Goal: Transaction & Acquisition: Book appointment/travel/reservation

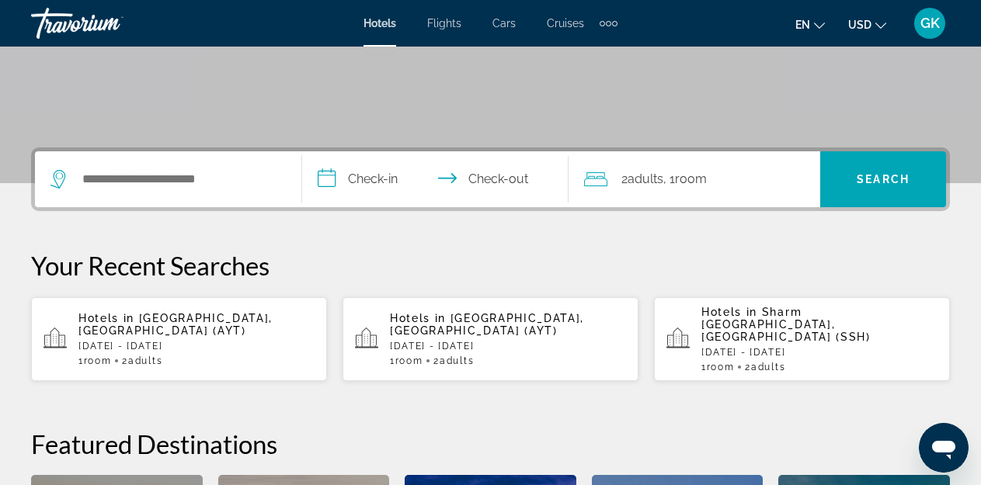
scroll to position [311, 0]
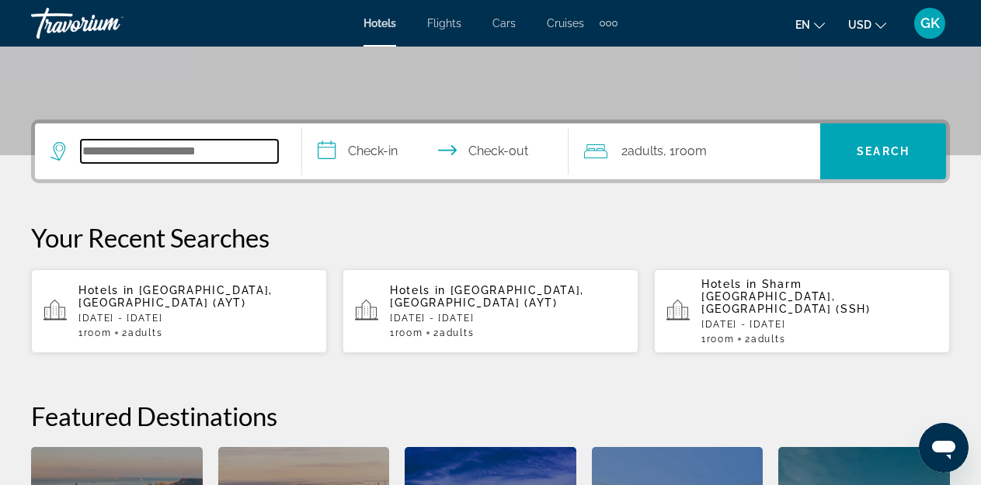
click at [105, 154] on input "Search hotel destination" at bounding box center [179, 151] width 197 height 23
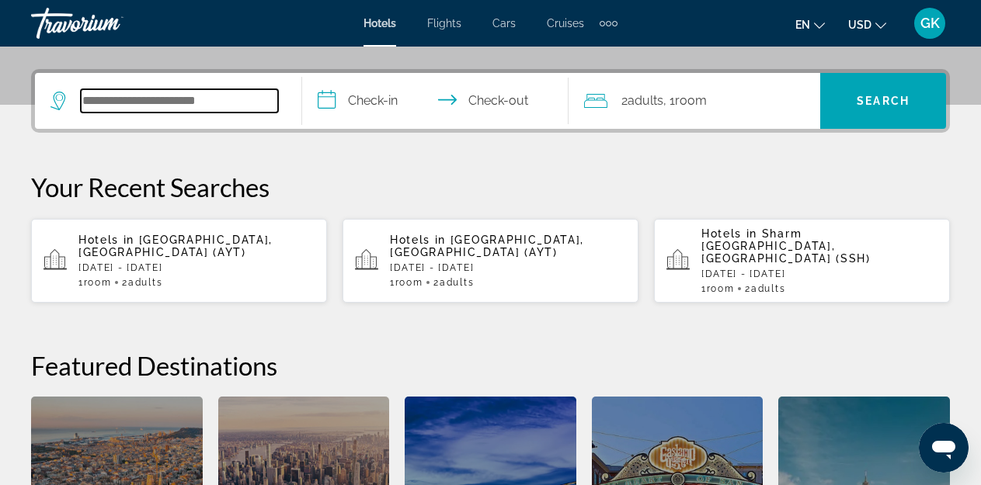
scroll to position [380, 0]
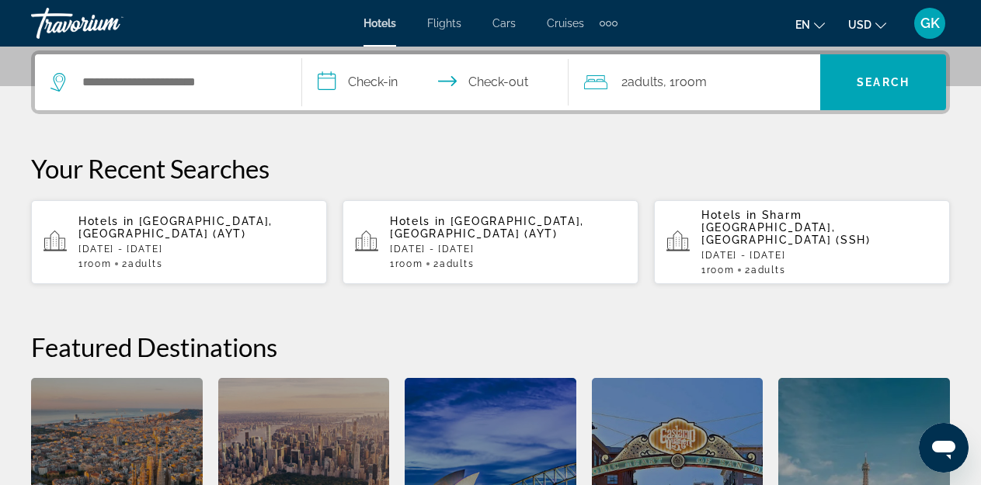
click at [149, 242] on div "Hotels in [GEOGRAPHIC_DATA], [GEOGRAPHIC_DATA] (AYT) [DATE] - [DATE] 1 Room roo…" at bounding box center [196, 242] width 236 height 54
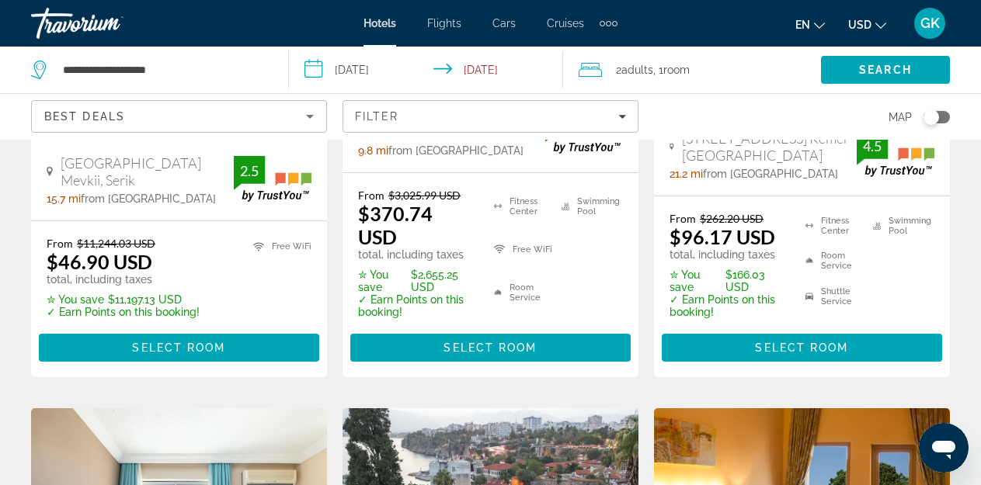
scroll to position [466, 0]
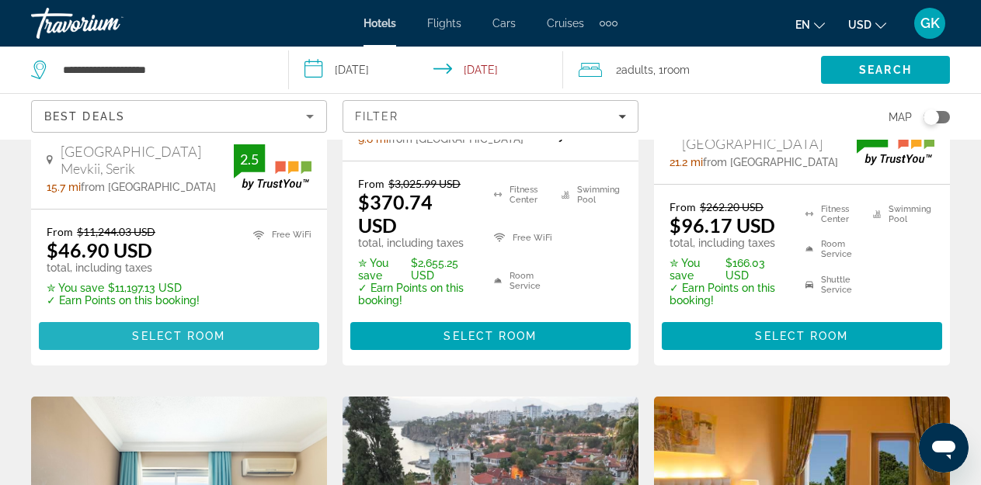
click at [163, 330] on span "Select Room" at bounding box center [178, 336] width 93 height 12
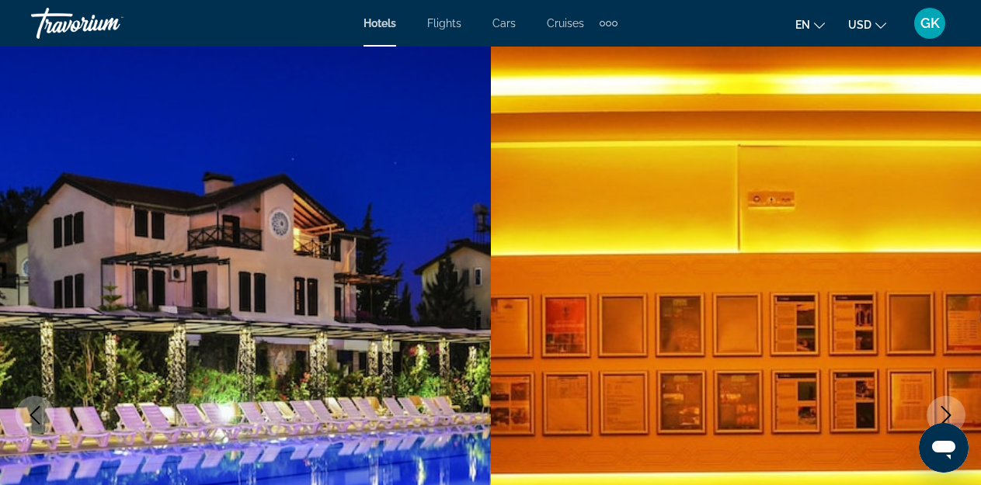
click at [943, 413] on icon "Next image" at bounding box center [945, 415] width 19 height 19
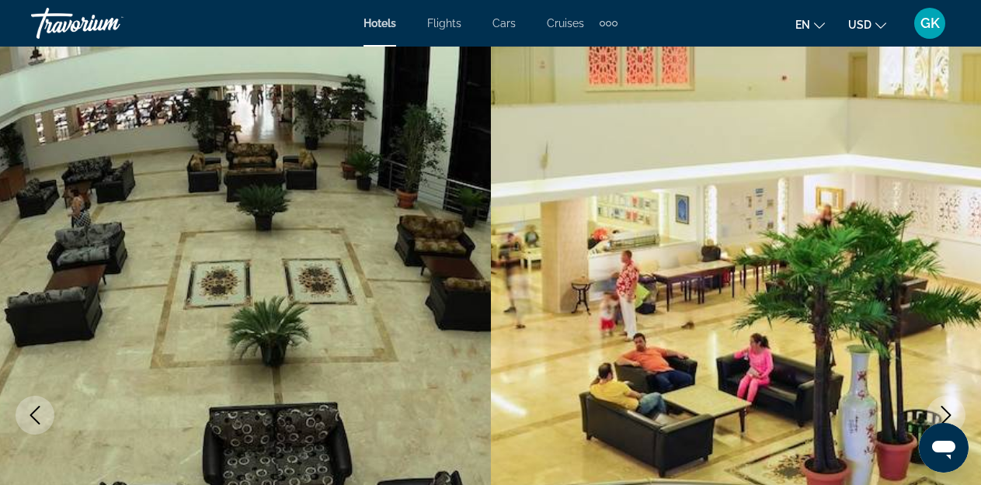
click at [40, 419] on icon "Previous image" at bounding box center [35, 415] width 19 height 19
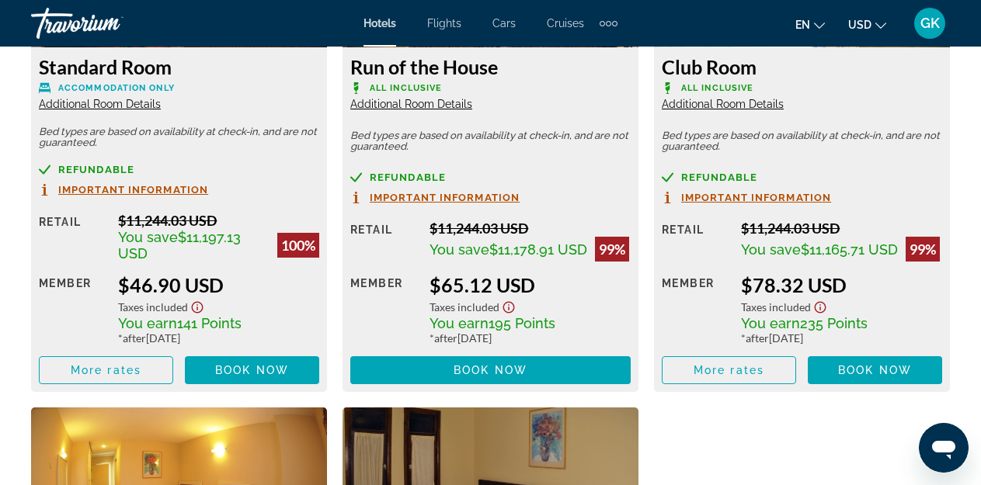
scroll to position [2640, 0]
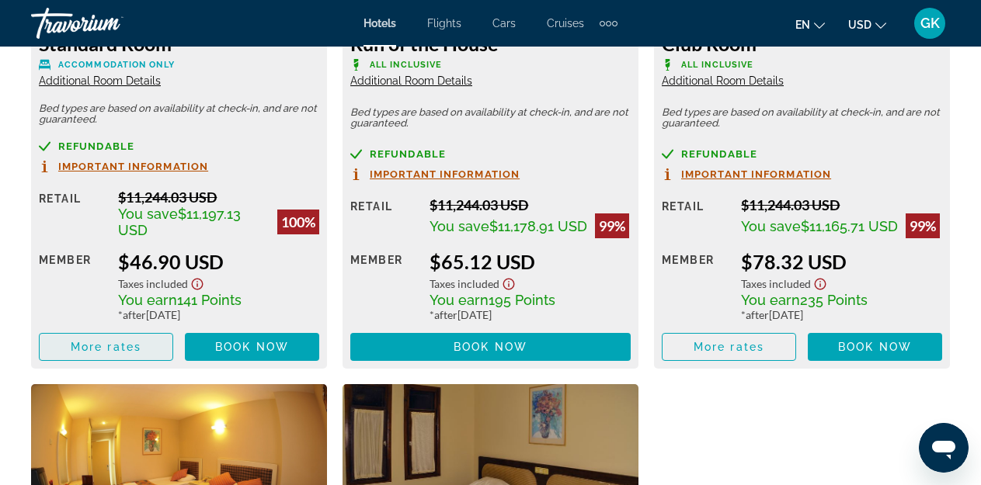
click at [115, 341] on span "More rates" at bounding box center [106, 347] width 71 height 12
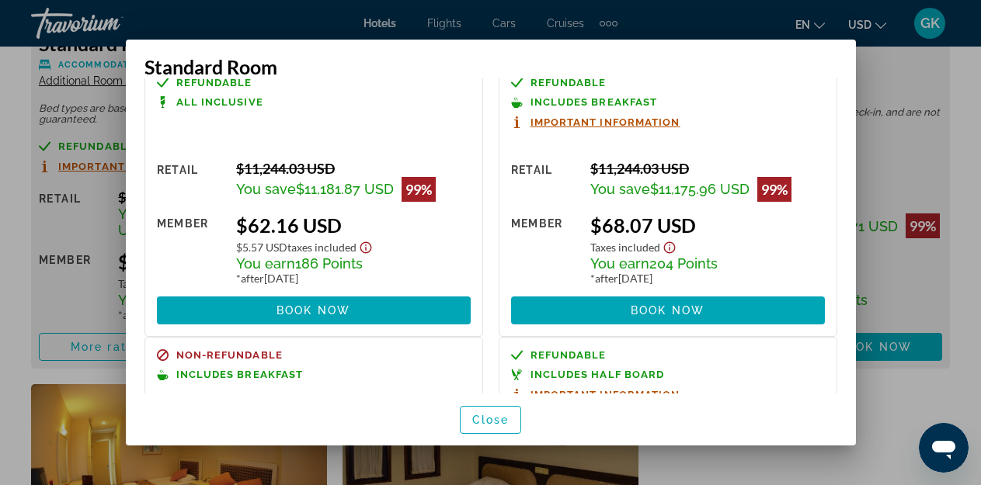
scroll to position [311, 0]
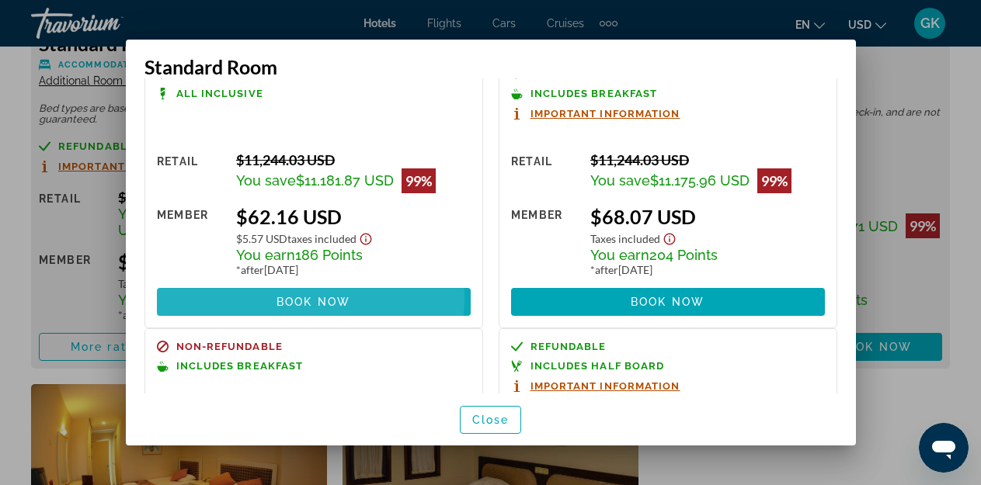
click at [288, 297] on span "Book now" at bounding box center [313, 302] width 74 height 12
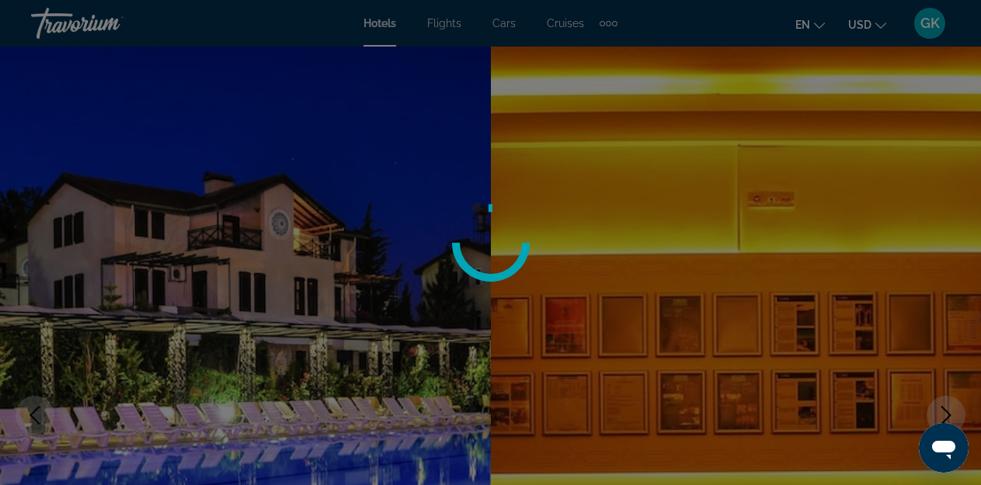
scroll to position [2640, 0]
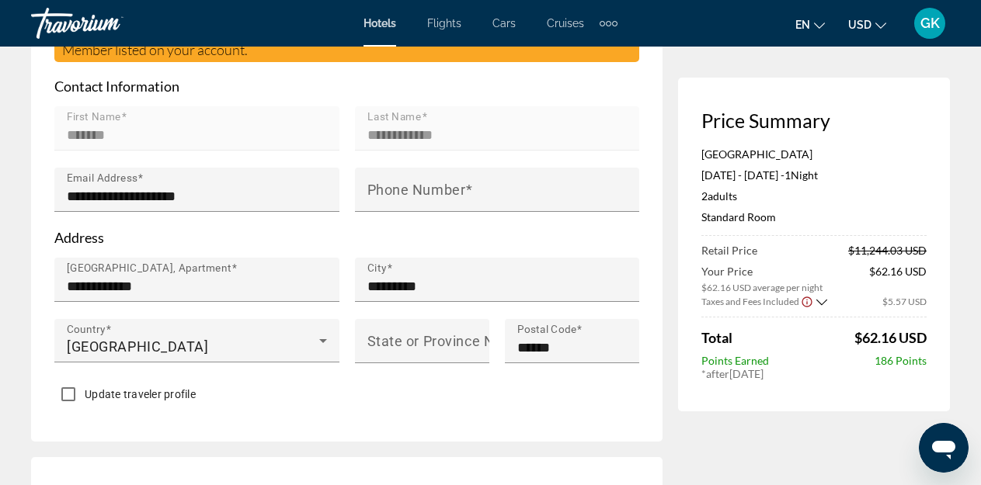
scroll to position [544, 0]
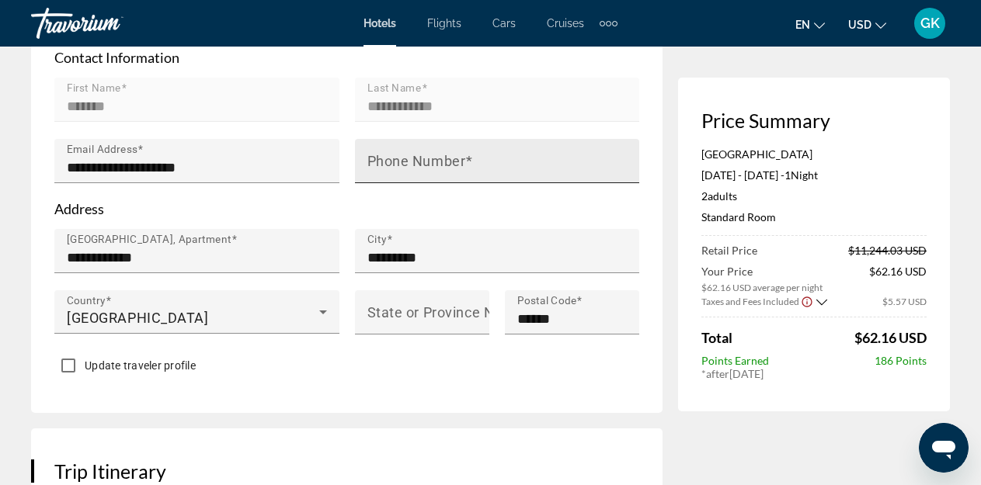
click at [401, 169] on mat-label "Phone Number" at bounding box center [416, 161] width 99 height 16
click at [401, 177] on input "Phone Number" at bounding box center [501, 167] width 269 height 19
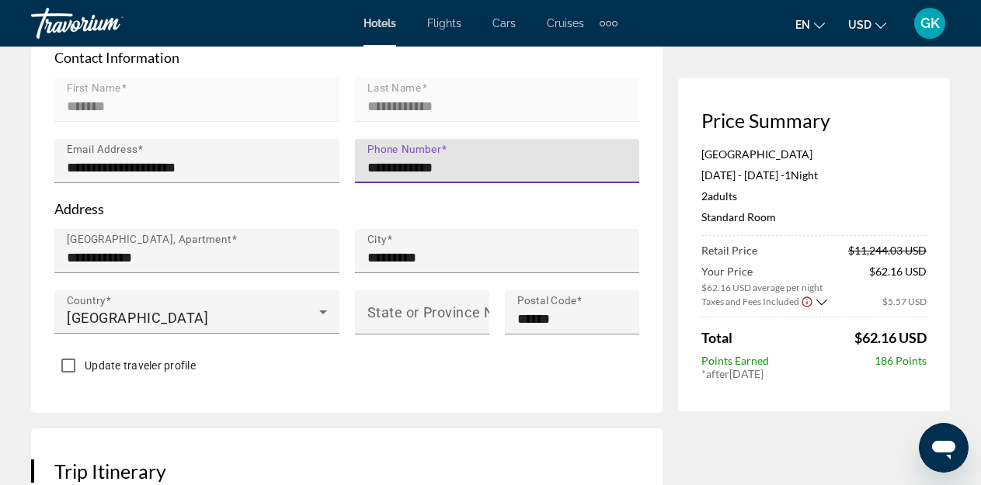
type input "**********"
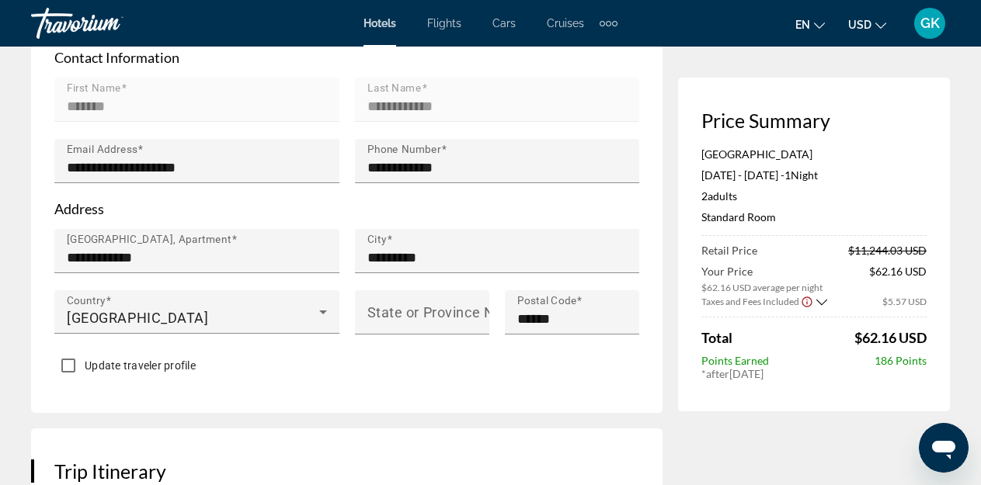
click at [303, 413] on div "**********" at bounding box center [346, 113] width 631 height 599
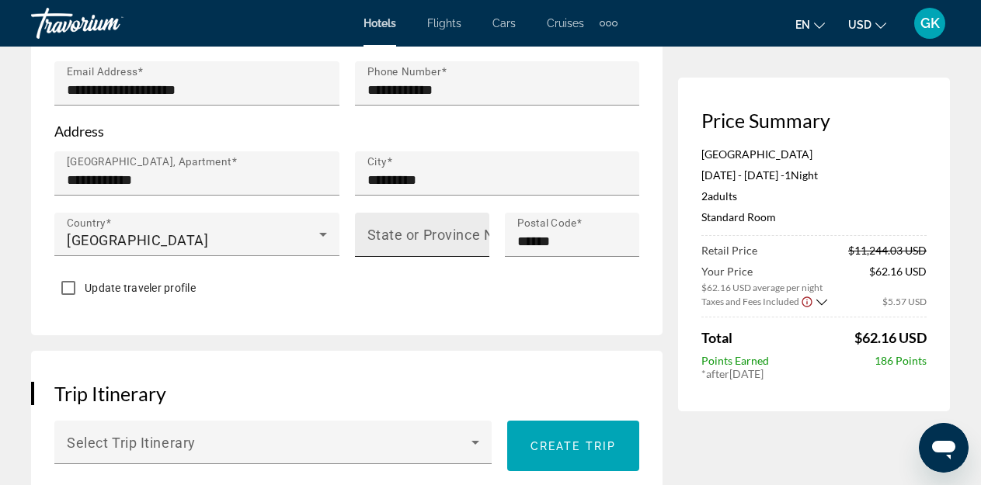
click at [429, 243] on mat-label "State or Province Name" at bounding box center [445, 235] width 156 height 16
click at [429, 251] on input "State or Province Name" at bounding box center [426, 241] width 119 height 19
type input "*********"
click at [363, 331] on div "**********" at bounding box center [346, 36] width 631 height 599
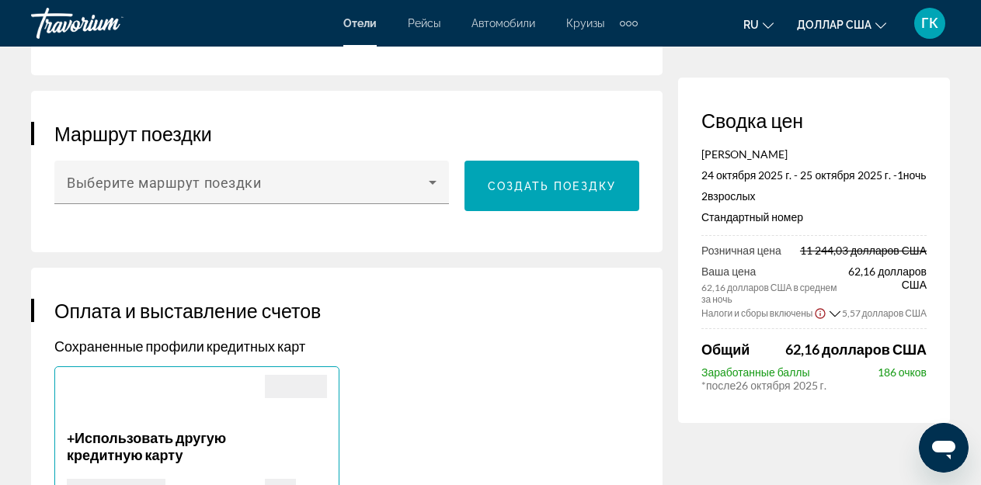
scroll to position [901, 0]
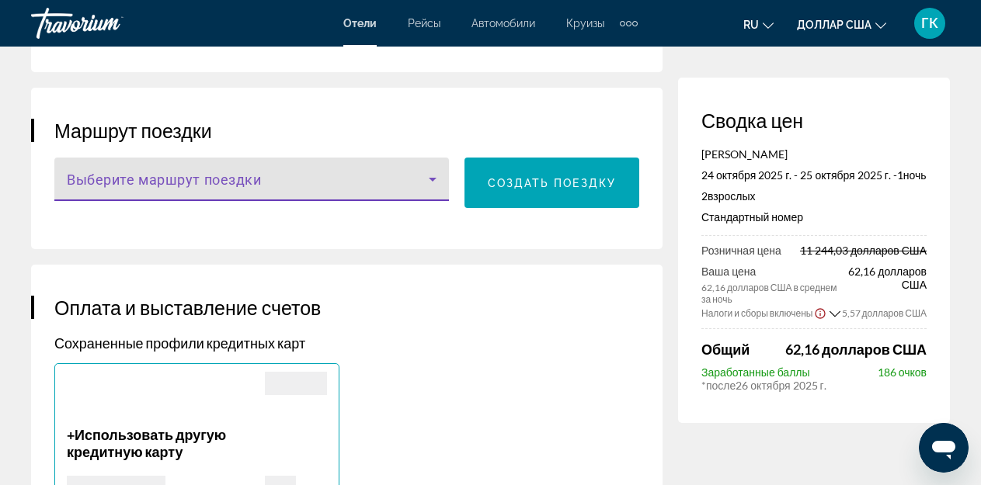
click at [436, 189] on icon "Основное содержание" at bounding box center [432, 179] width 19 height 19
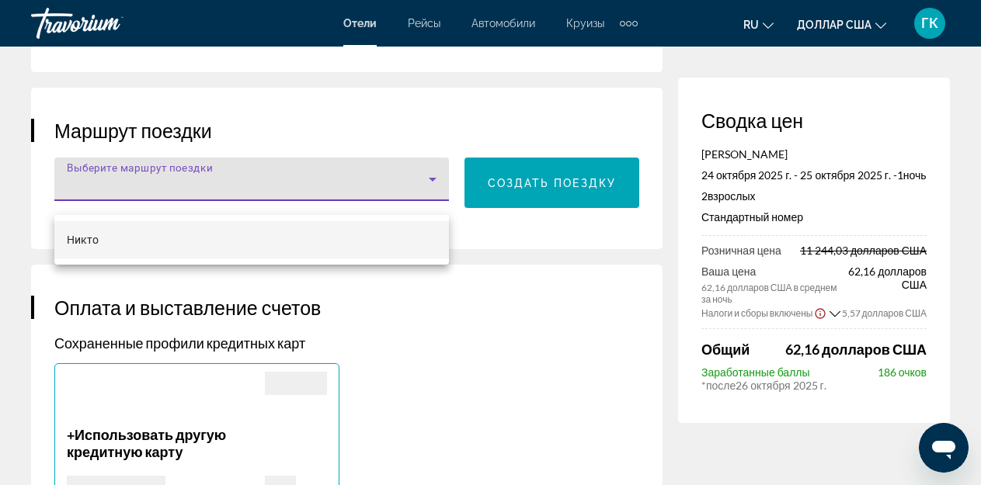
click at [436, 198] on div at bounding box center [490, 242] width 981 height 485
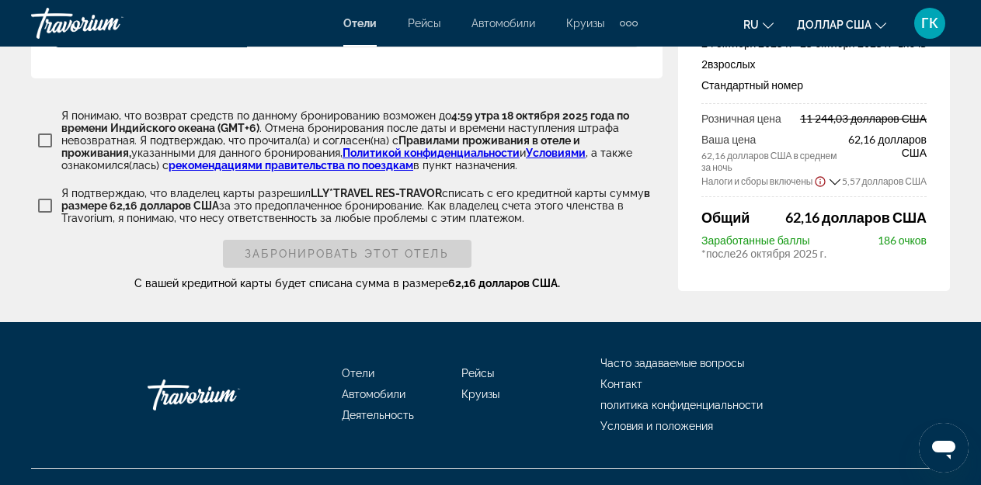
scroll to position [2299, 0]
